Goal: Information Seeking & Learning: Learn about a topic

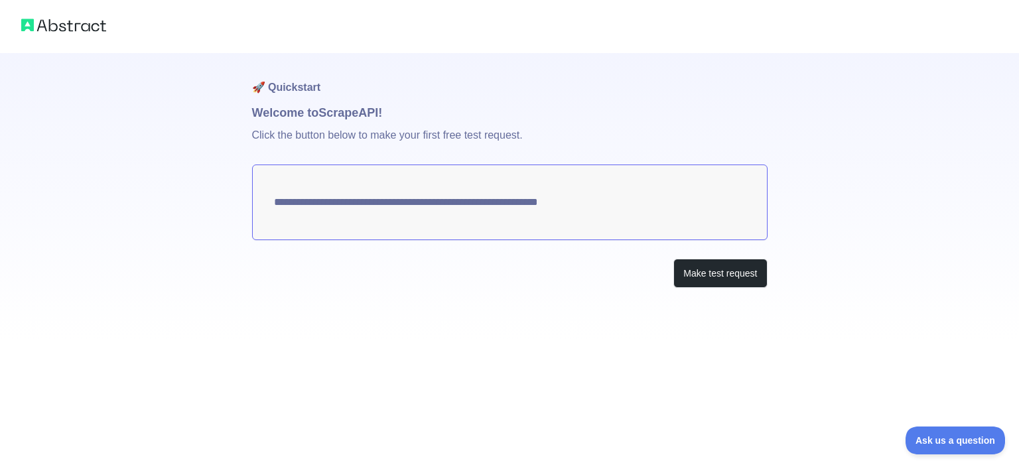
click at [618, 208] on textarea "**********" at bounding box center [510, 203] width 516 height 76
click at [730, 279] on button "Make test request" at bounding box center [721, 274] width 94 height 30
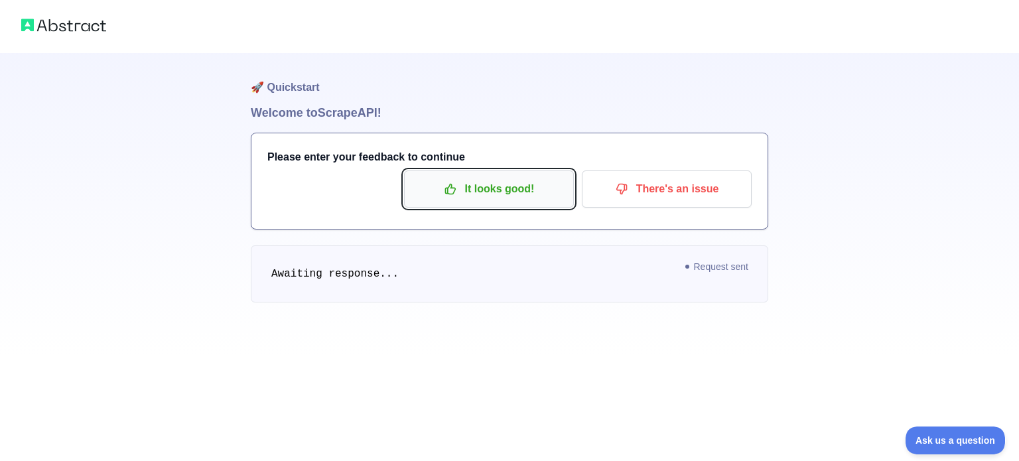
click at [474, 201] on button "It looks good!" at bounding box center [489, 189] width 170 height 37
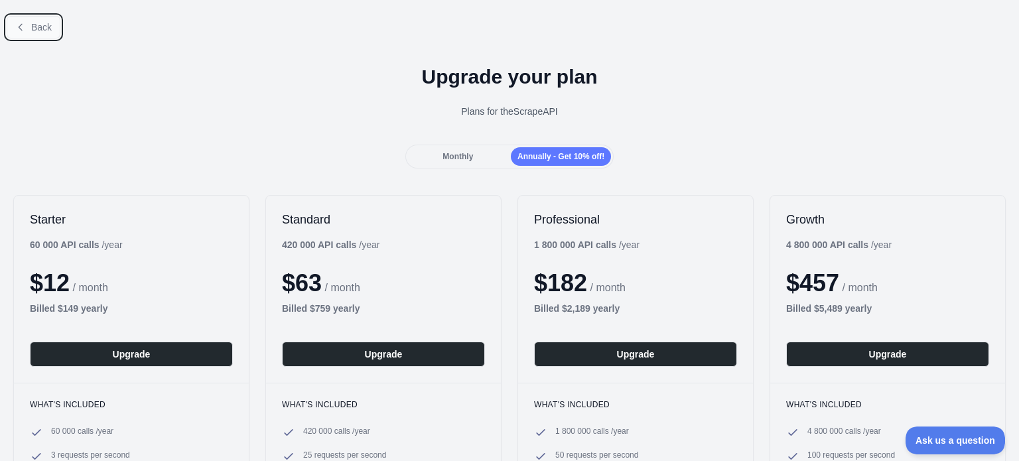
click at [39, 31] on span "Back" at bounding box center [41, 27] width 21 height 11
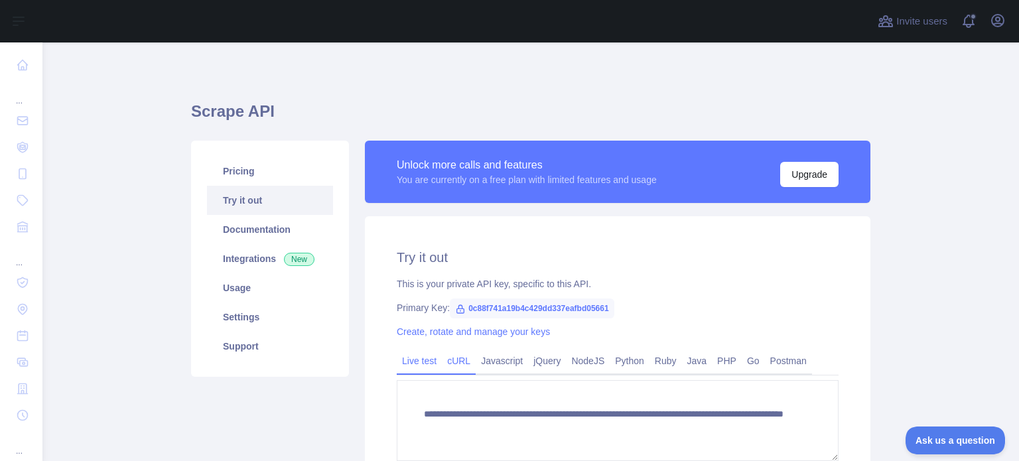
click at [454, 366] on link "cURL" at bounding box center [459, 360] width 34 height 21
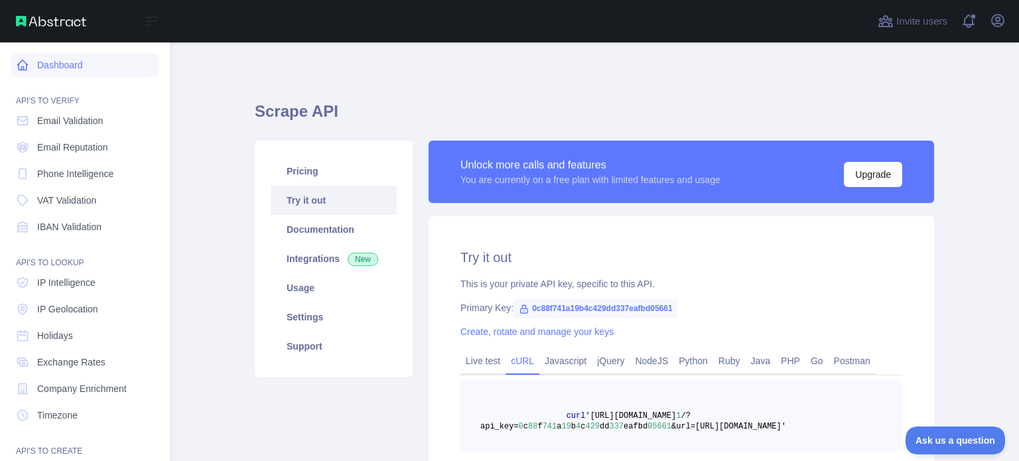
click at [86, 58] on link "Dashboard" at bounding box center [85, 65] width 149 height 24
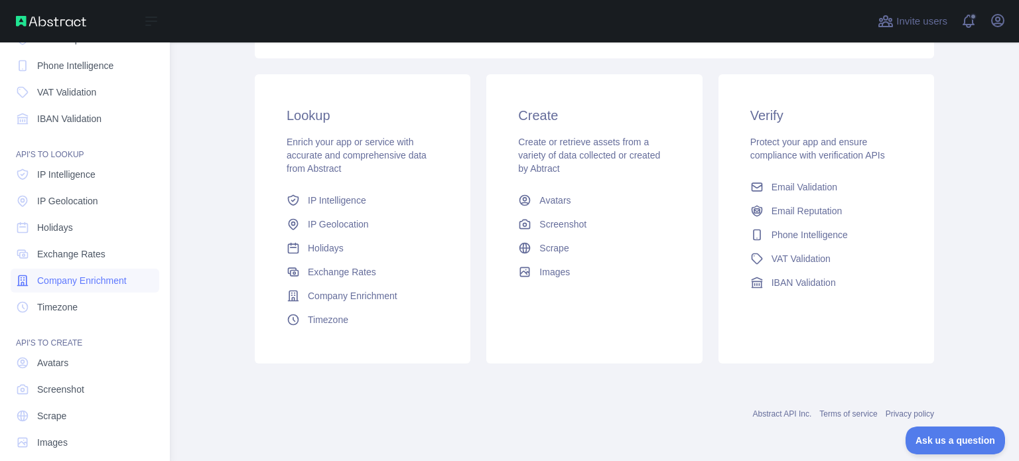
scroll to position [122, 0]
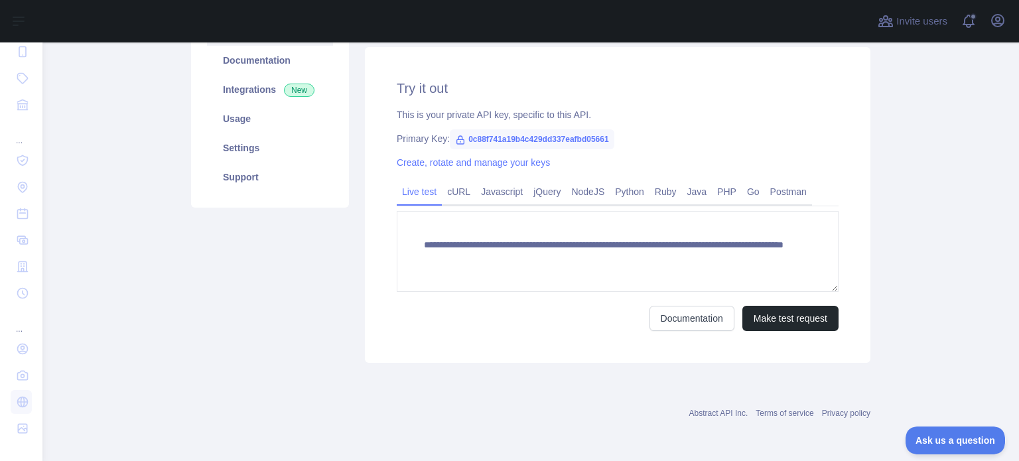
scroll to position [168, 0]
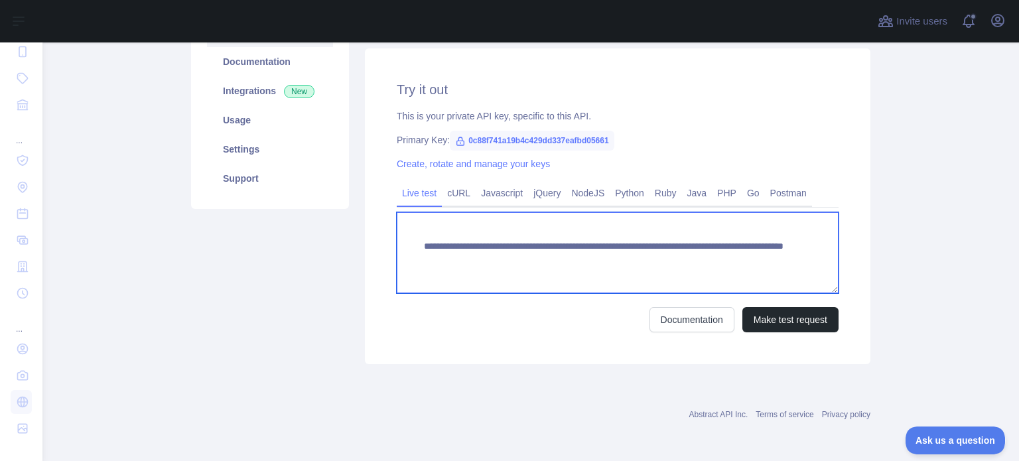
click at [417, 248] on textarea "**********" at bounding box center [618, 252] width 442 height 81
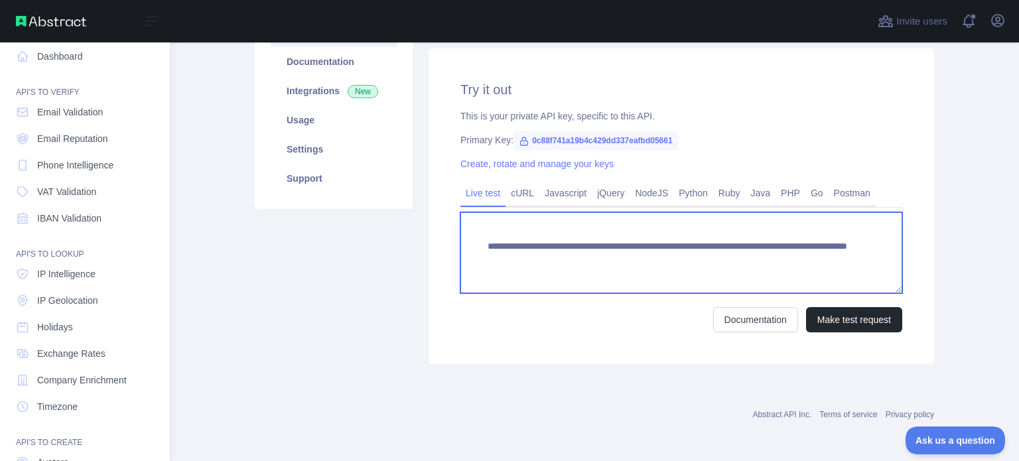
scroll to position [0, 0]
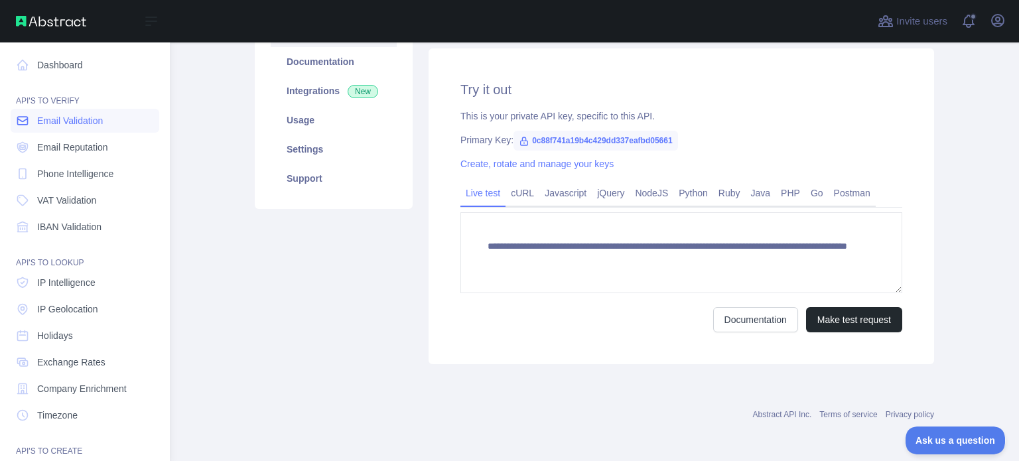
click at [77, 126] on span "Email Validation" at bounding box center [70, 120] width 66 height 13
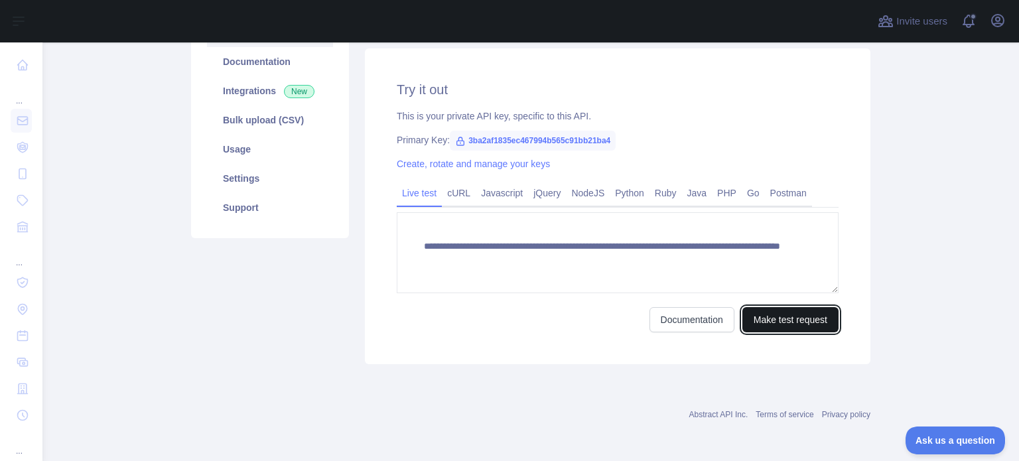
click at [791, 323] on button "Make test request" at bounding box center [791, 319] width 96 height 25
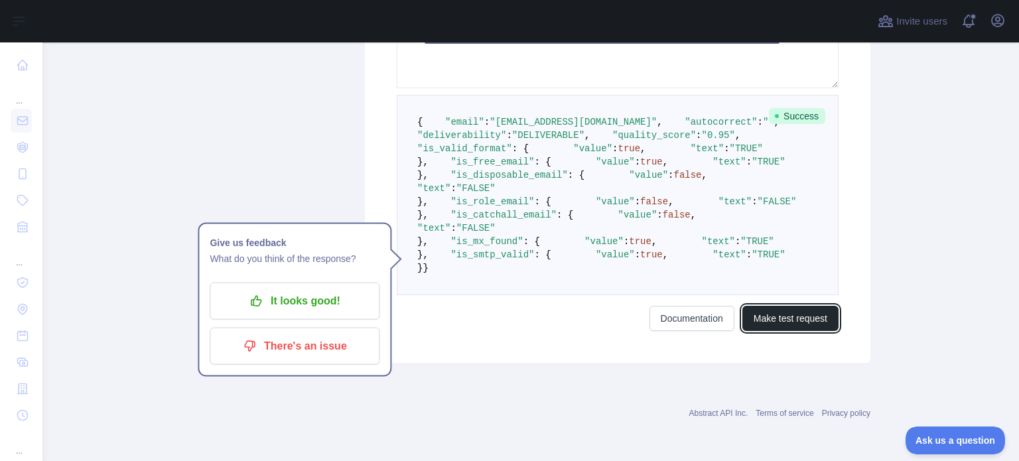
scroll to position [433, 0]
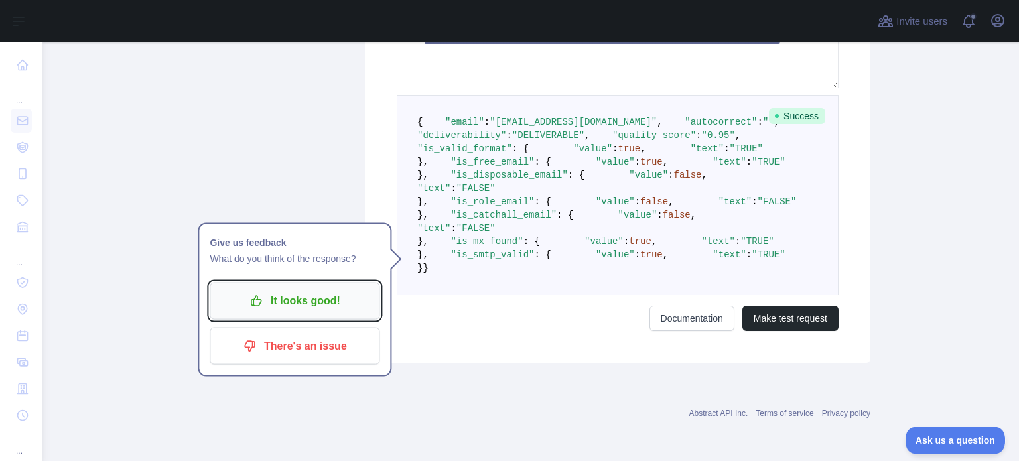
click at [331, 290] on p "It looks good!" at bounding box center [295, 301] width 150 height 23
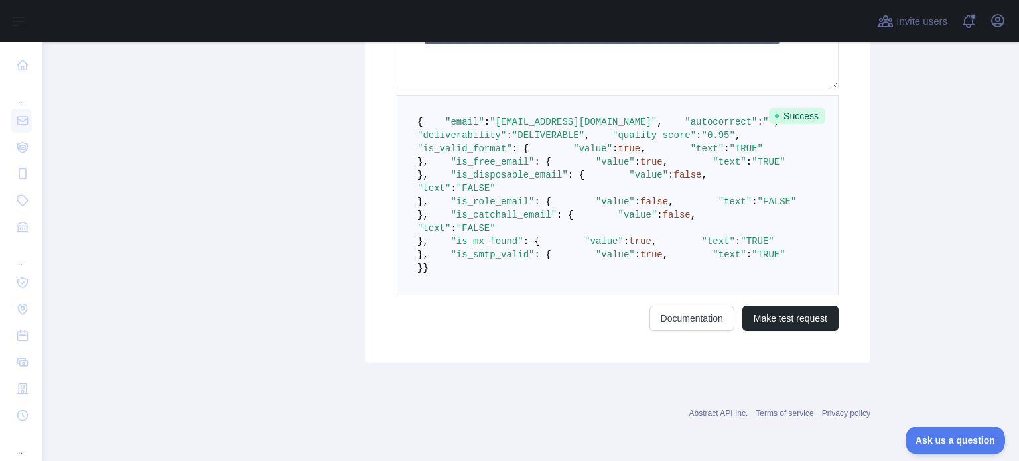
scroll to position [664, 0]
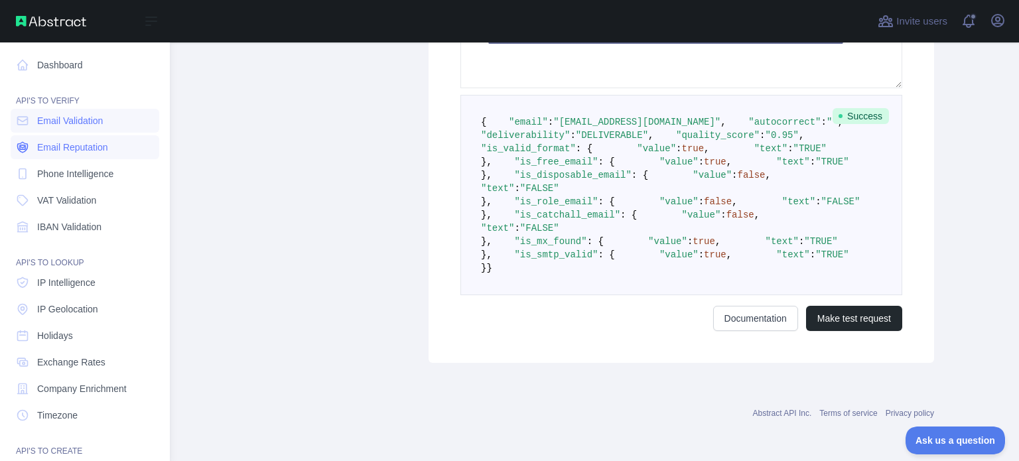
click at [64, 157] on link "Email Reputation" at bounding box center [85, 147] width 149 height 24
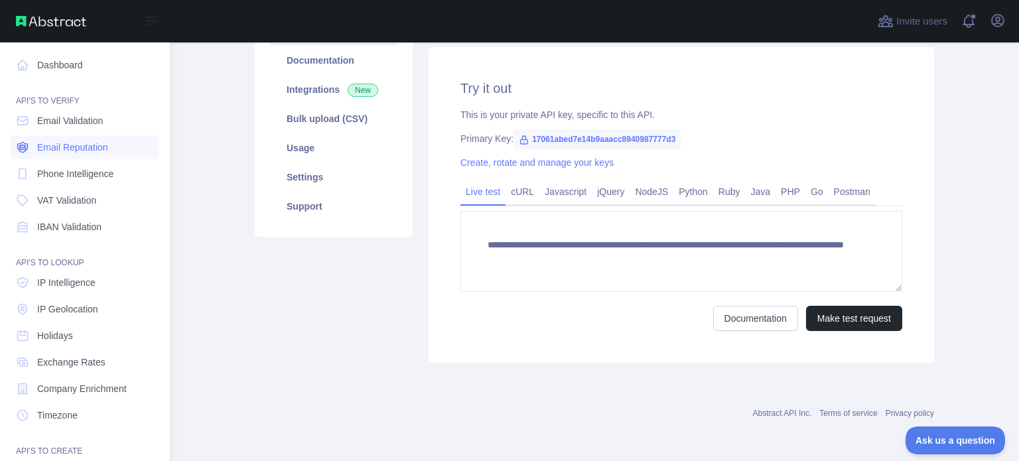
scroll to position [168, 0]
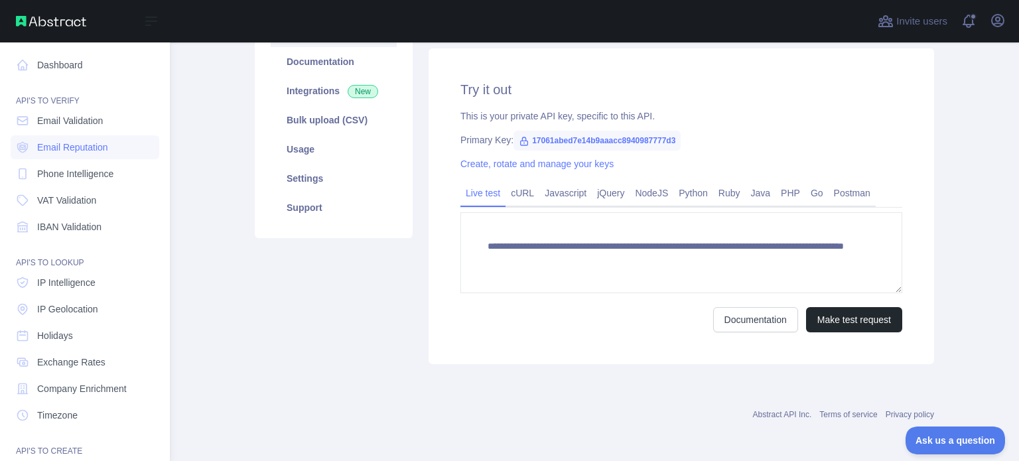
click at [58, 186] on nav "Dashboard API'S TO VERIFY Email Validation Email Reputation Phone Intelligence …" at bounding box center [85, 302] width 149 height 520
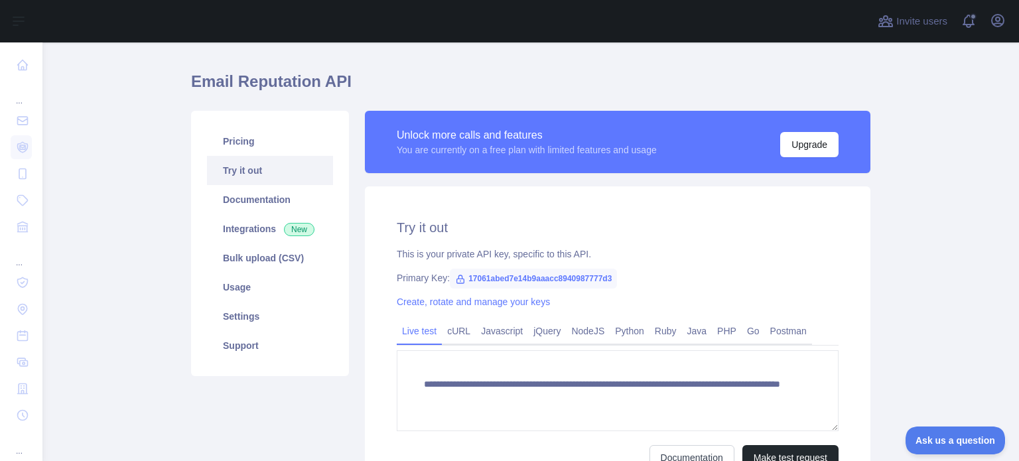
scroll to position [0, 0]
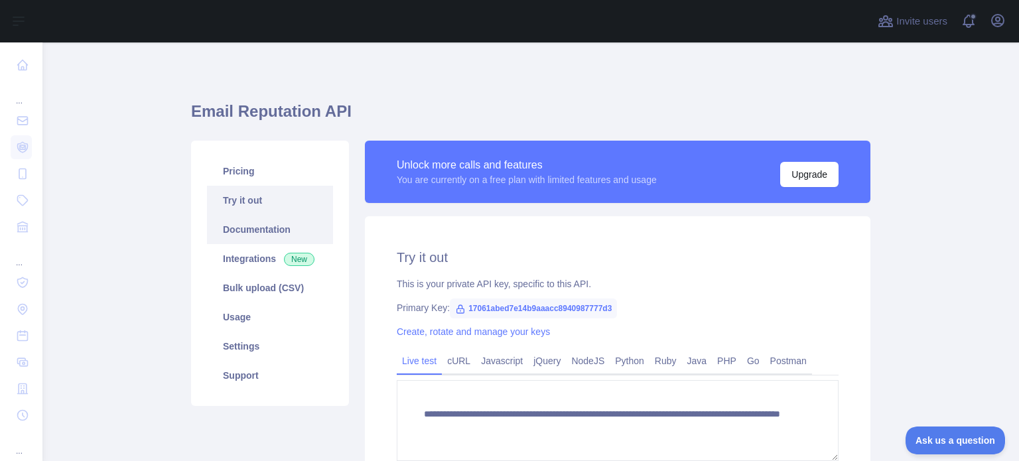
click at [245, 234] on link "Documentation" at bounding box center [270, 229] width 126 height 29
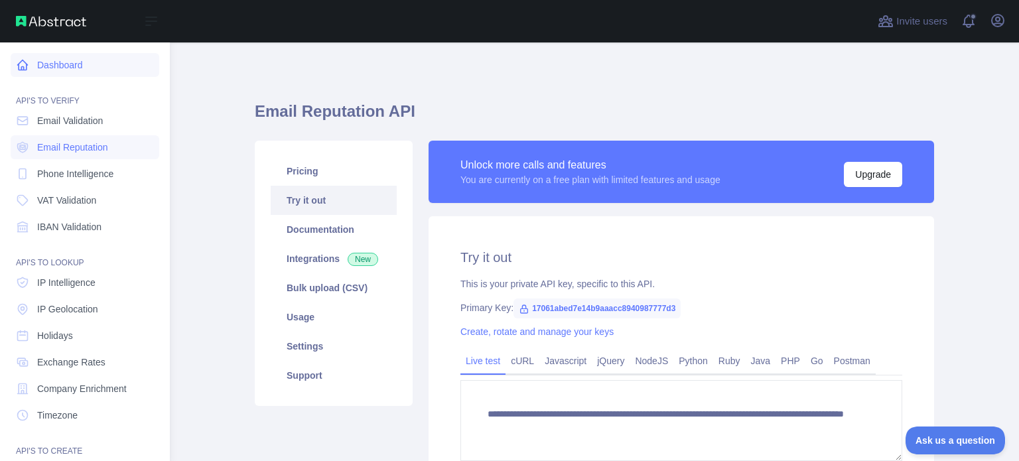
click at [31, 70] on link "Dashboard" at bounding box center [85, 65] width 149 height 24
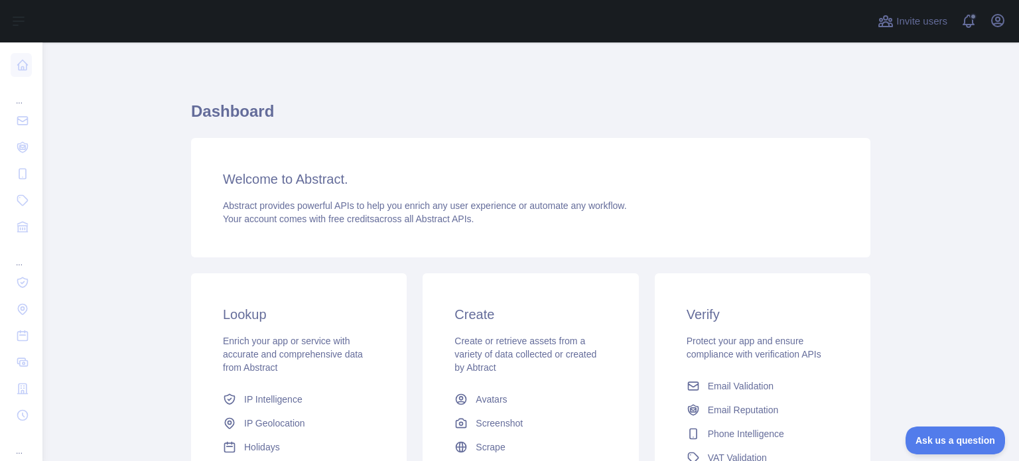
click at [324, 200] on span "Abstract provides powerful APIs to help you enrich any user experience or autom…" at bounding box center [425, 205] width 404 height 11
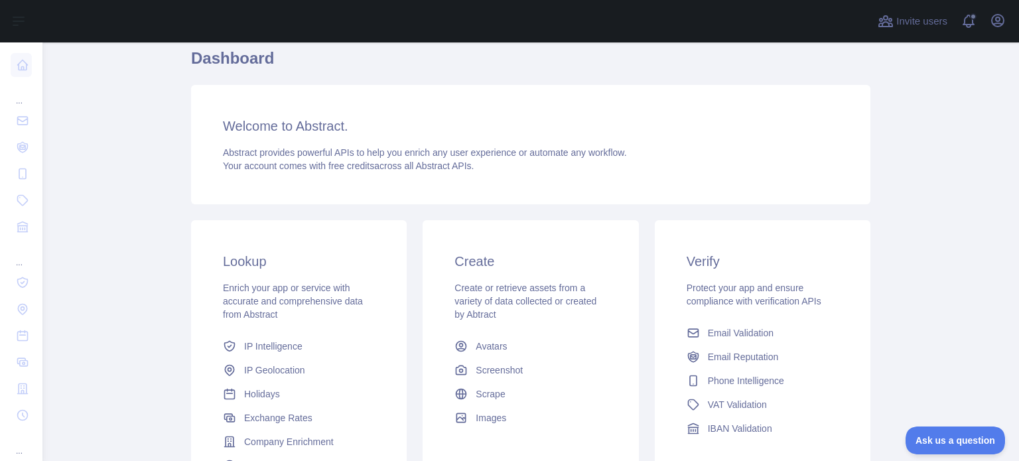
scroll to position [199, 0]
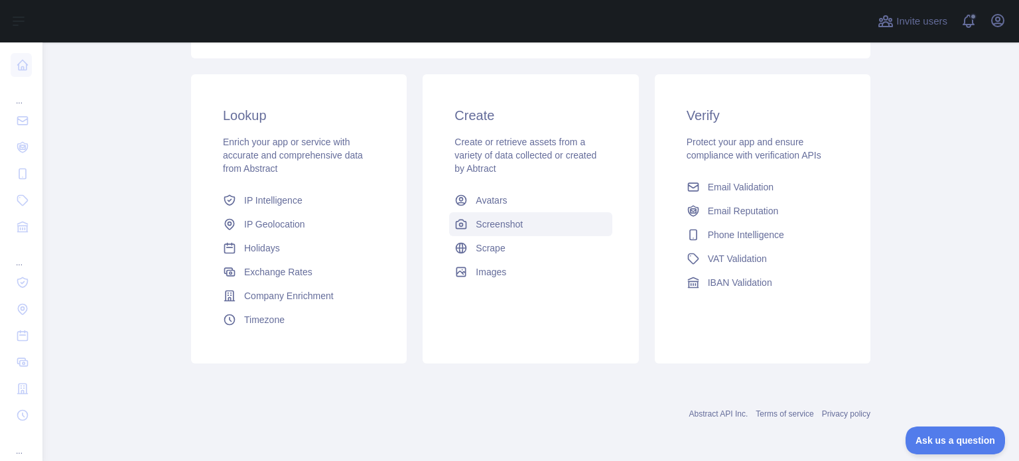
click at [499, 222] on span "Screenshot" at bounding box center [499, 224] width 47 height 13
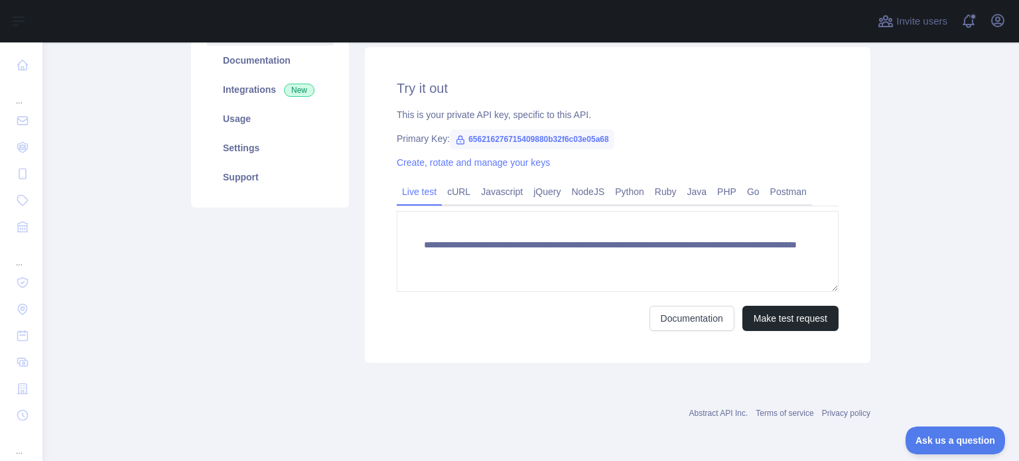
scroll to position [168, 0]
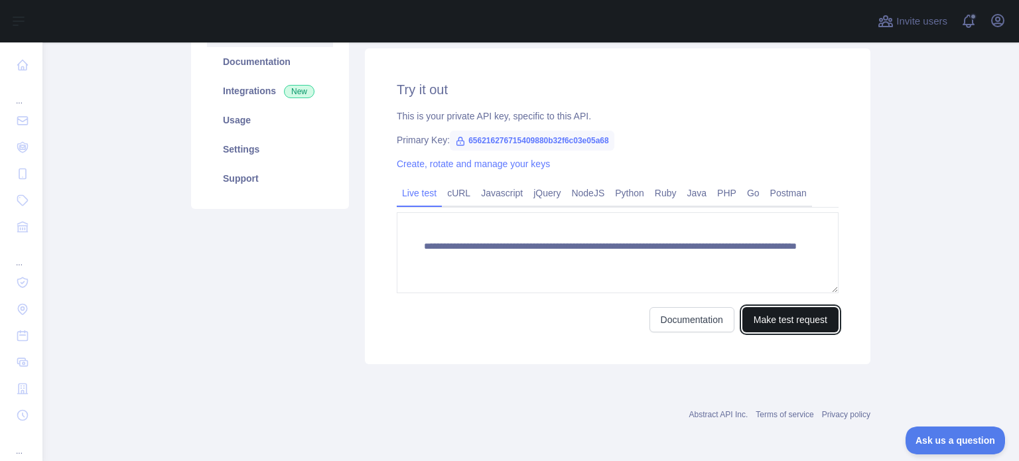
click at [764, 315] on button "Make test request" at bounding box center [791, 319] width 96 height 25
